Goal: Task Accomplishment & Management: Complete application form

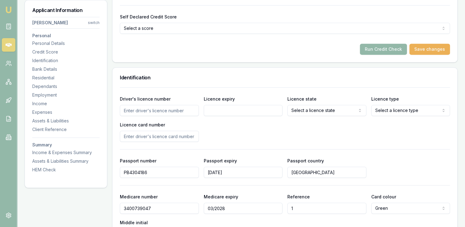
scroll to position [250, 0]
click at [376, 47] on button "Run Credit Check" at bounding box center [383, 48] width 47 height 11
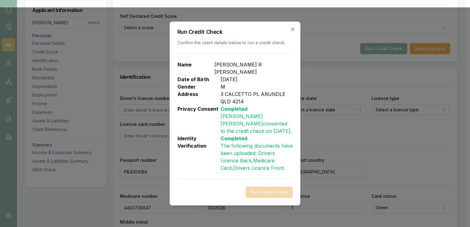
click at [203, 187] on div "Run Credit Check" at bounding box center [234, 192] width 115 height 11
click at [291, 32] on icon "button" at bounding box center [292, 29] width 5 height 5
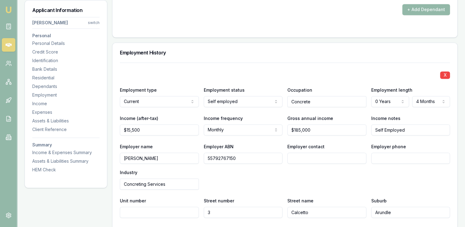
scroll to position [949, 0]
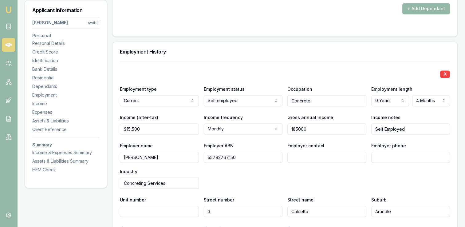
click at [301, 126] on input "185000" at bounding box center [326, 128] width 79 height 11
type input "$186,000"
click at [337, 142] on div "Employer contact" at bounding box center [326, 152] width 79 height 21
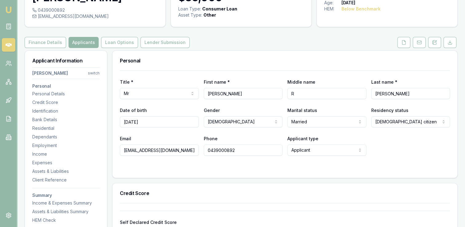
scroll to position [0, 0]
